Goal: Find specific page/section: Find specific page/section

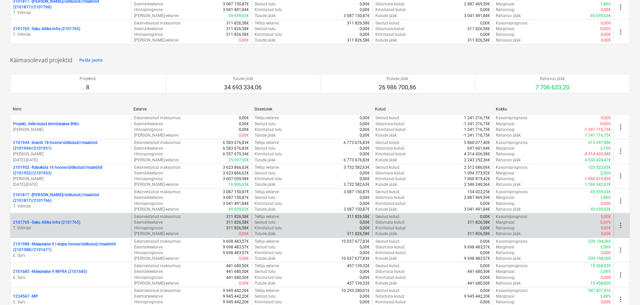
scroll to position [134, 0]
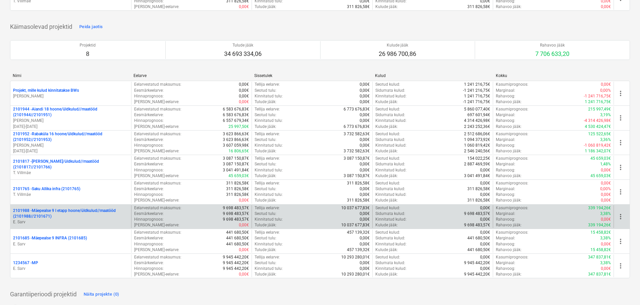
click at [76, 217] on p "2101988 - Mäepealse 9 I etapp hoone/üldkulud//maatööd (2101988//2101671)" at bounding box center [70, 213] width 115 height 11
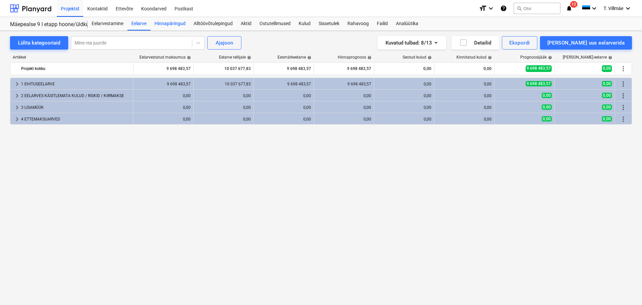
click at [176, 26] on div "Hinnapäringud" at bounding box center [170, 23] width 39 height 13
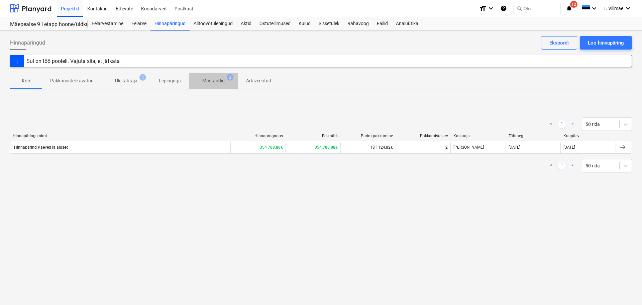
click at [210, 80] on p "Mustandid" at bounding box center [213, 80] width 22 height 7
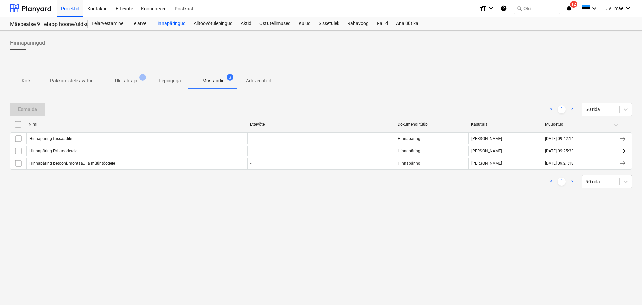
click at [25, 83] on p "Kõik" at bounding box center [26, 80] width 16 height 7
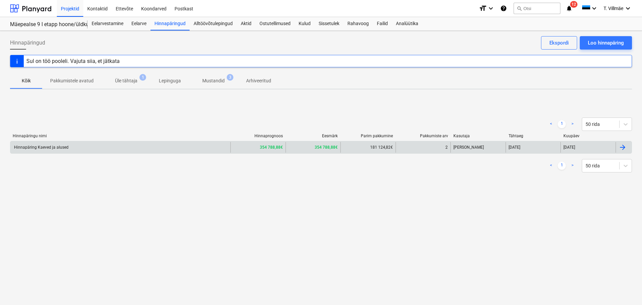
click at [60, 147] on div "Hinnapäring Kaeved ja alused" at bounding box center [41, 147] width 56 height 5
